Goal: Find specific page/section: Find specific page/section

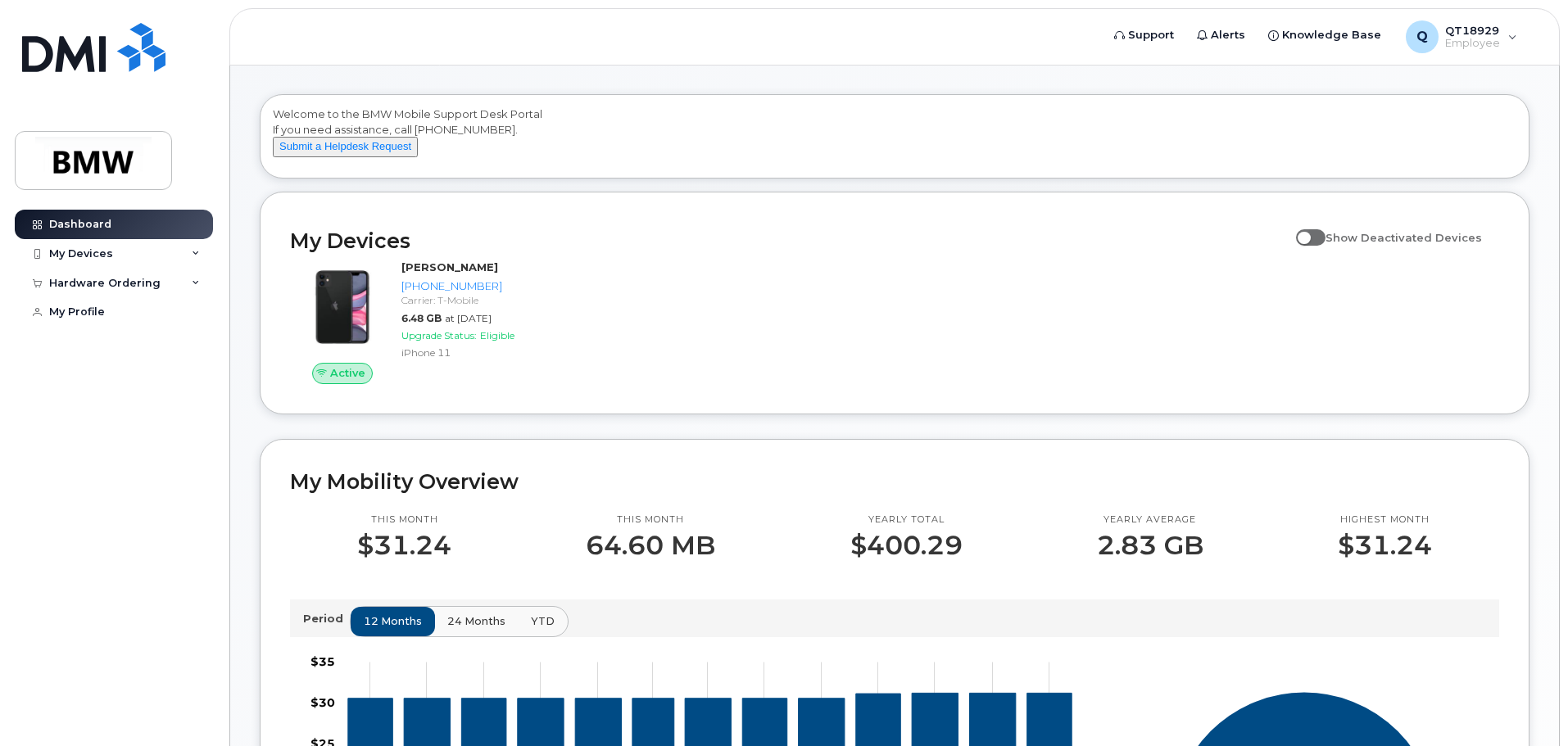
scroll to position [82, 0]
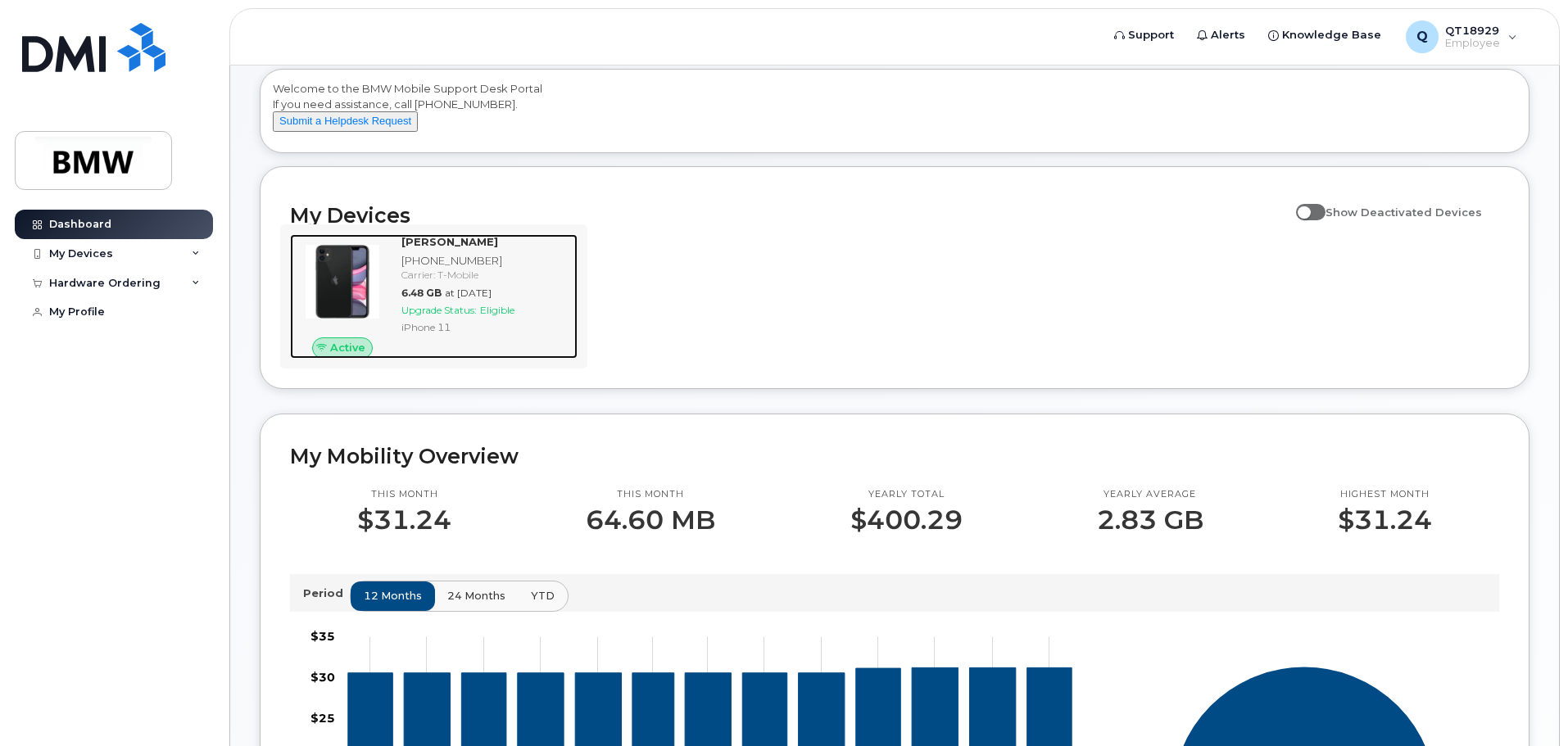
click at [514, 316] on span "Eligible" at bounding box center [497, 310] width 34 height 12
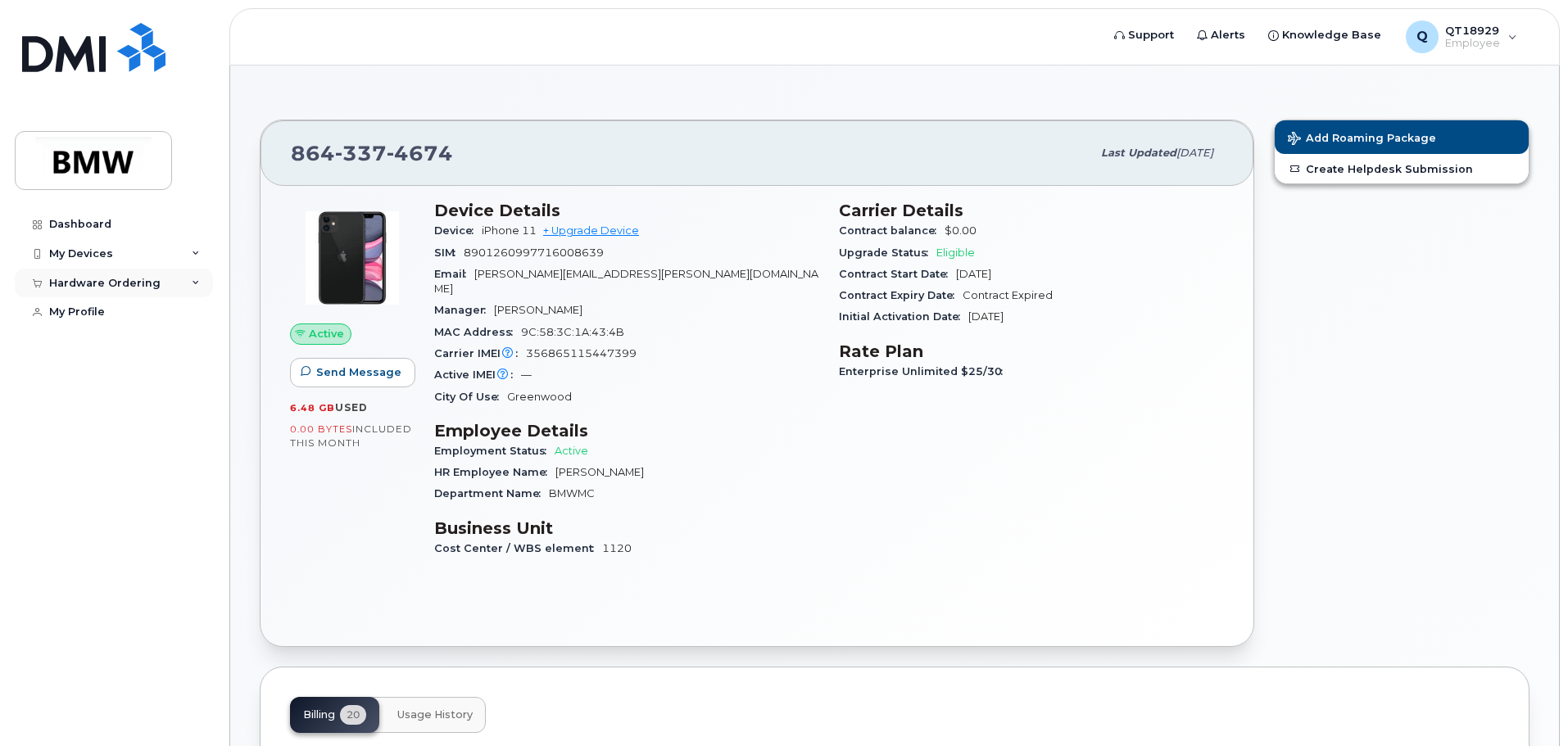
click at [143, 277] on div "Hardware Ordering" at bounding box center [105, 284] width 111 height 13
drag, startPoint x: 140, startPoint y: 357, endPoint x: 151, endPoint y: 364, distance: 13.0
click at [140, 357] on link "My Profile" at bounding box center [114, 343] width 198 height 30
click at [170, 262] on div "My Devices" at bounding box center [114, 254] width 198 height 30
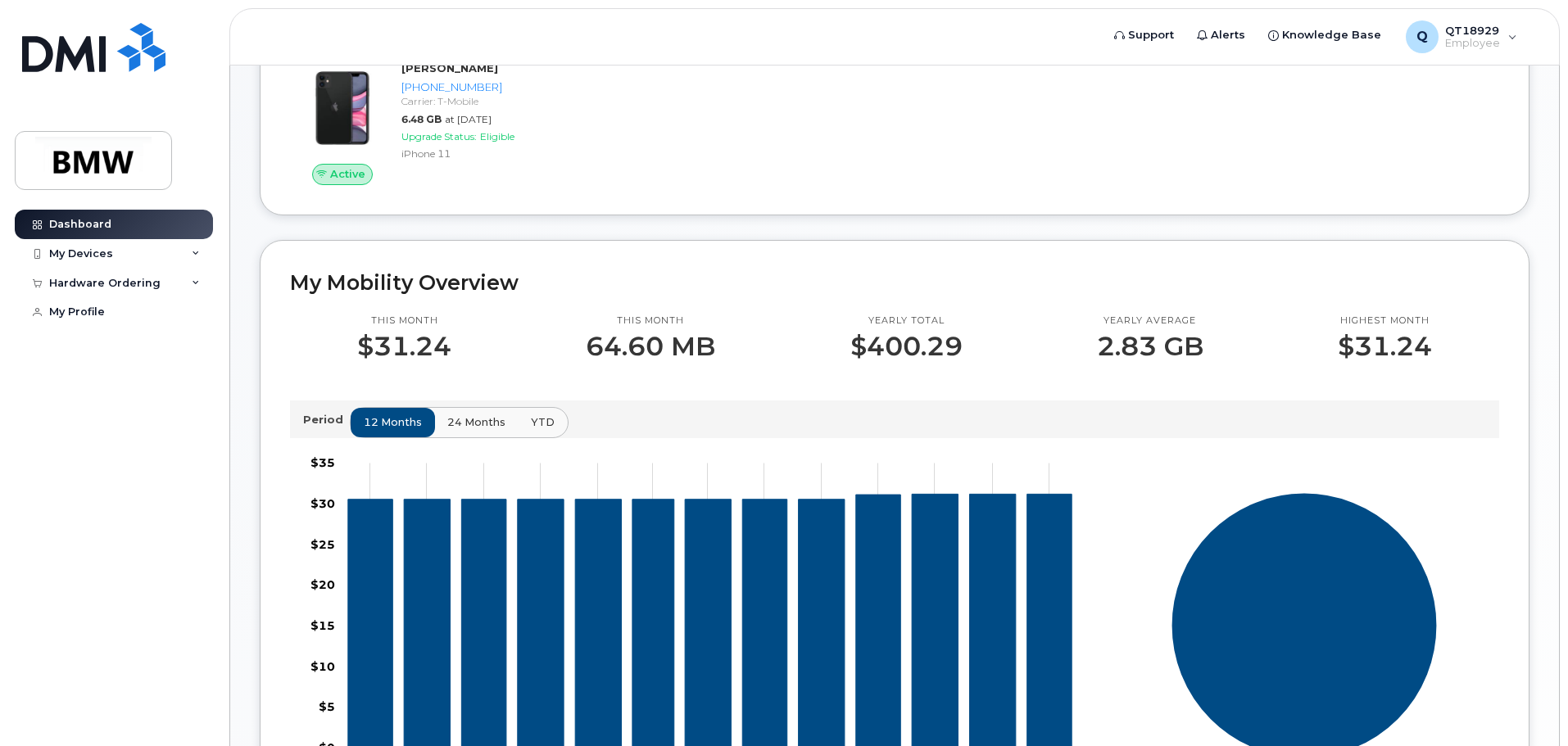
scroll to position [255, 0]
